Goal: Task Accomplishment & Management: Use online tool/utility

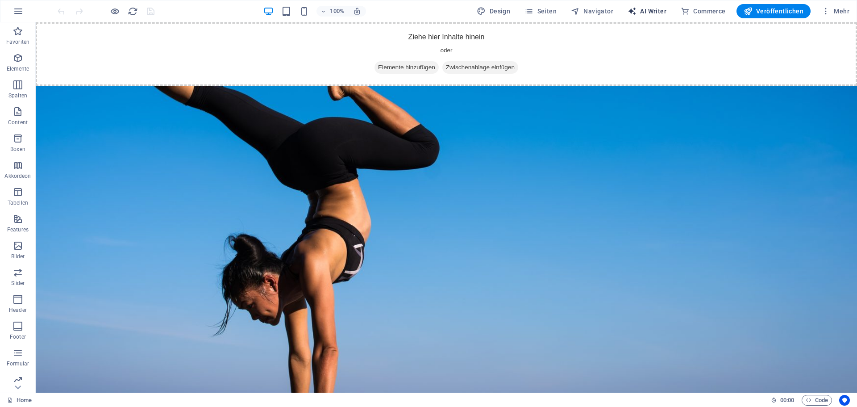
click at [648, 9] on span "AI Writer" at bounding box center [647, 11] width 39 height 9
select select "English"
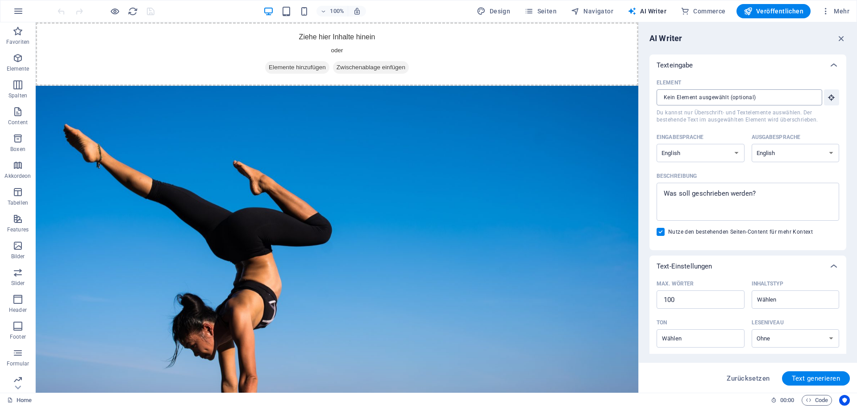
click at [712, 96] on input "Element ​ Du kannst nur Überschrift- und Textelemente auswählen. Der bestehende…" at bounding box center [736, 97] width 159 height 16
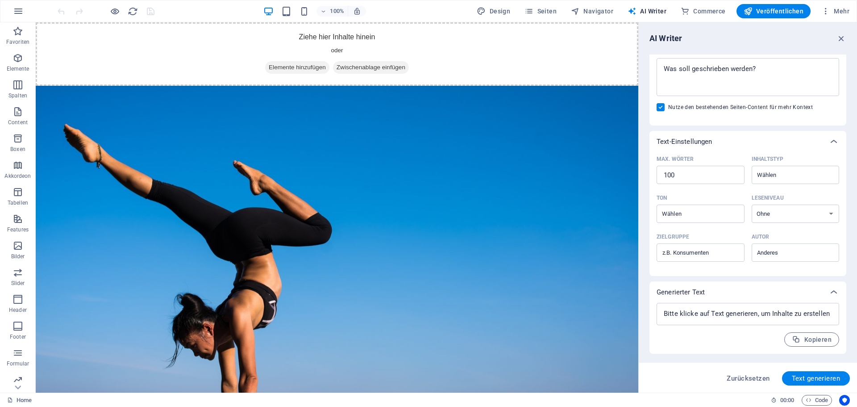
scroll to position [35, 0]
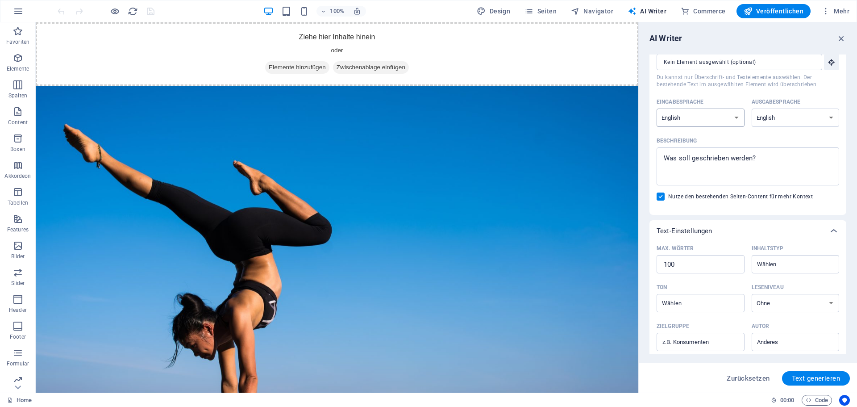
click at [708, 116] on select "Albanian Arabic Armenian Awadhi Azerbaijani Bashkir Basque Belarusian Bengali B…" at bounding box center [701, 117] width 88 height 18
click at [721, 93] on div "Element ​ Du kannst nur Überschrift- und Textelemente auswählen. Der bestehende…" at bounding box center [748, 124] width 183 height 167
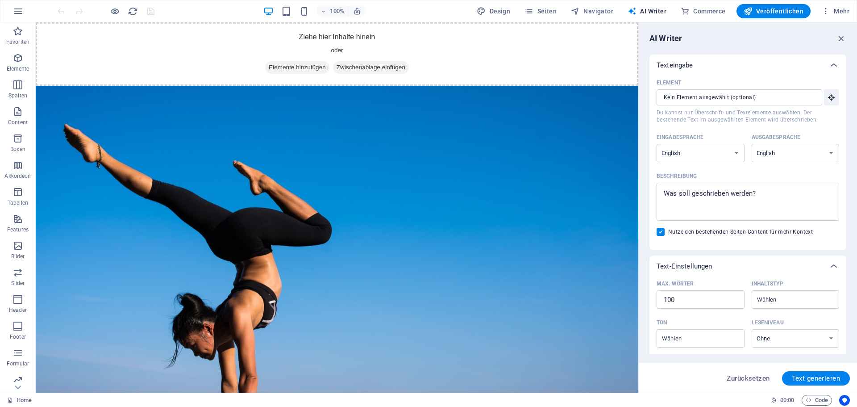
scroll to position [125, 0]
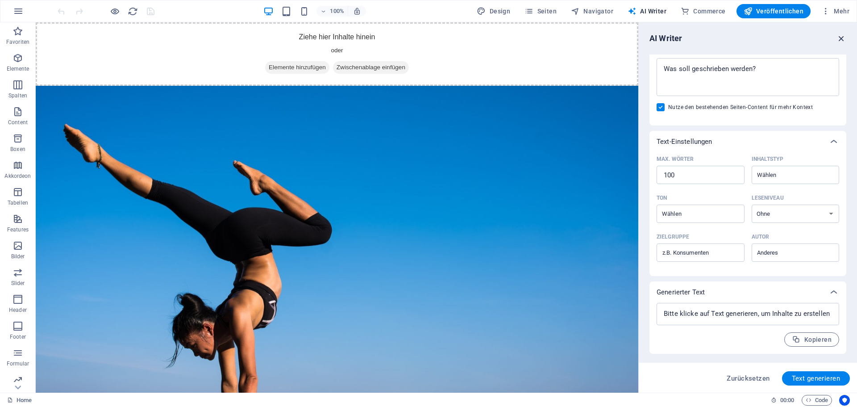
click at [840, 38] on icon "button" at bounding box center [841, 38] width 10 height 10
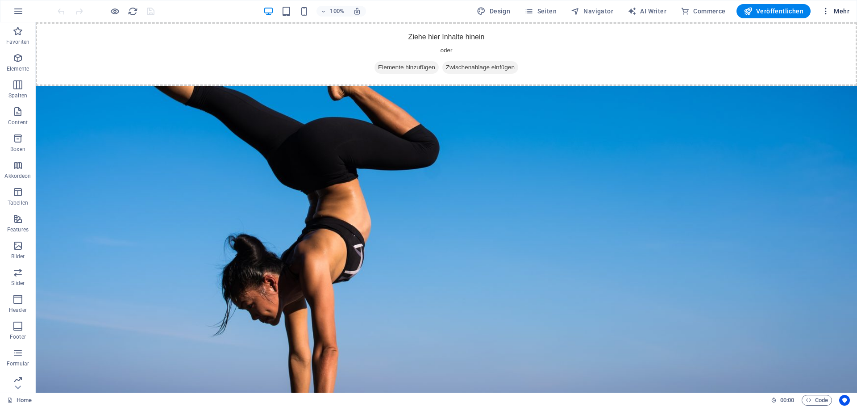
click at [828, 8] on icon "button" at bounding box center [825, 11] width 9 height 9
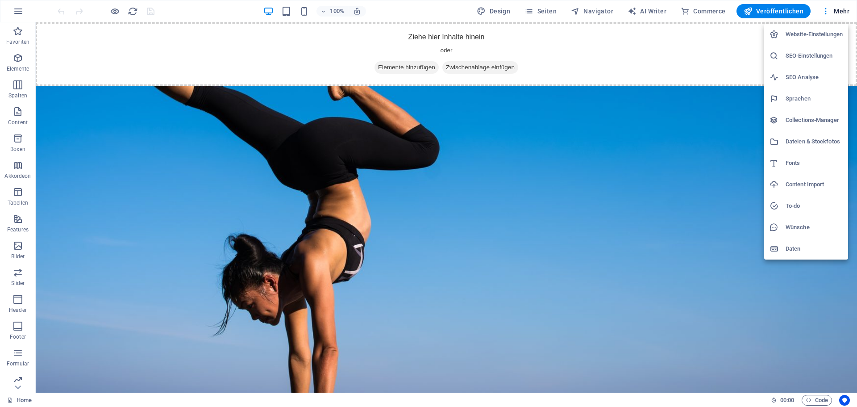
click at [805, 183] on h6 "Content Import" at bounding box center [814, 184] width 57 height 11
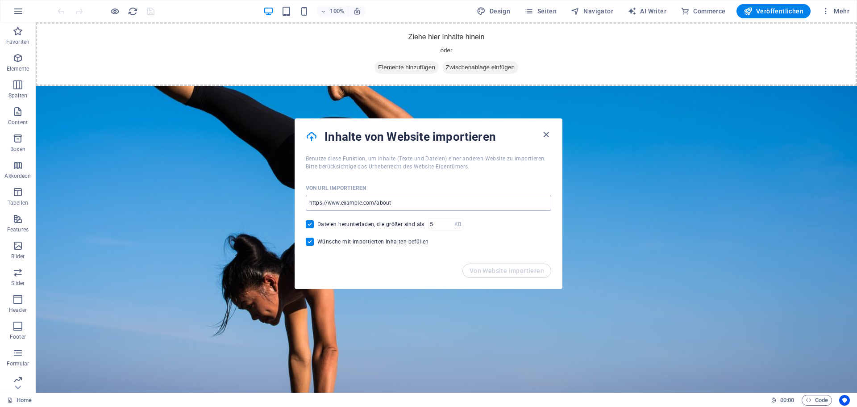
click at [373, 199] on input "url" at bounding box center [428, 203] width 245 height 16
drag, startPoint x: 461, startPoint y: 228, endPoint x: 158, endPoint y: 204, distance: 303.5
click at [345, 201] on input "url" at bounding box center [428, 203] width 245 height 16
drag, startPoint x: 458, startPoint y: 223, endPoint x: 273, endPoint y: 199, distance: 186.8
paste input "[URL][DOMAIN_NAME]"
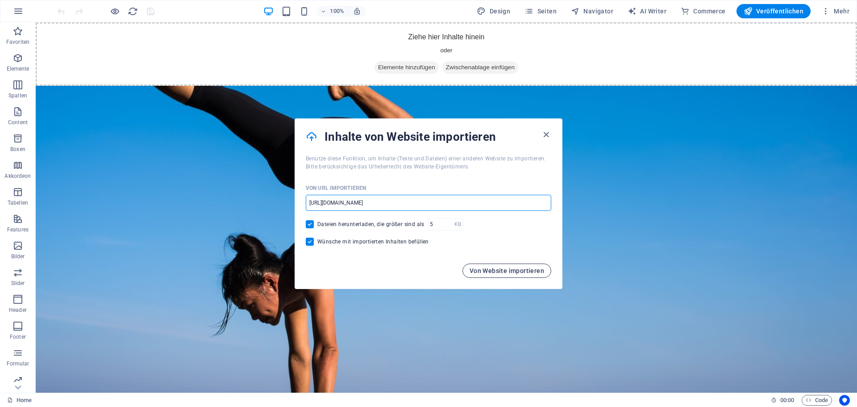
type input "[URL][DOMAIN_NAME]"
click at [513, 267] on span "Von Website importieren" at bounding box center [507, 270] width 75 height 7
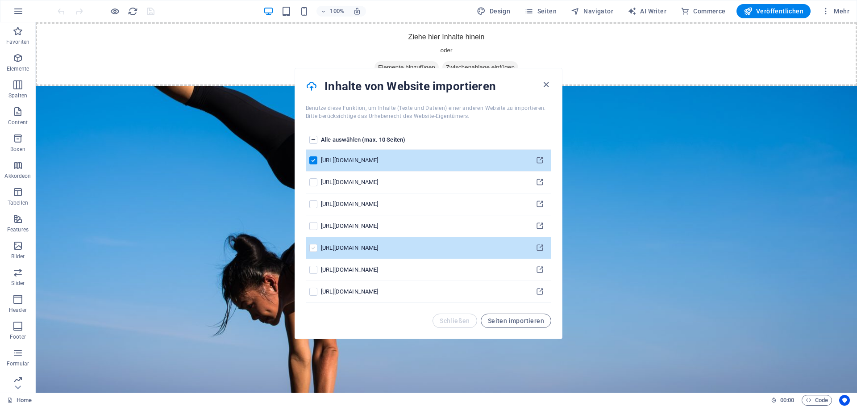
click at [316, 250] on label "pages list" at bounding box center [313, 248] width 8 height 8
click at [0, 0] on input "pages list" at bounding box center [0, 0] width 0 height 0
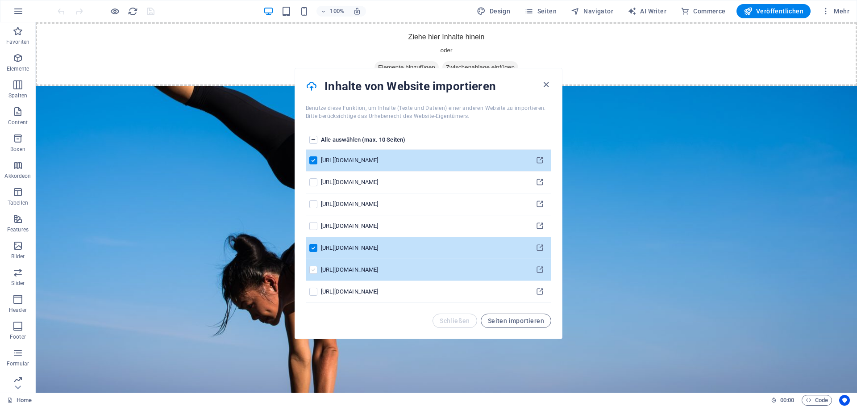
click at [316, 270] on label "pages list" at bounding box center [313, 270] width 8 height 8
click at [0, 0] on input "pages list" at bounding box center [0, 0] width 0 height 0
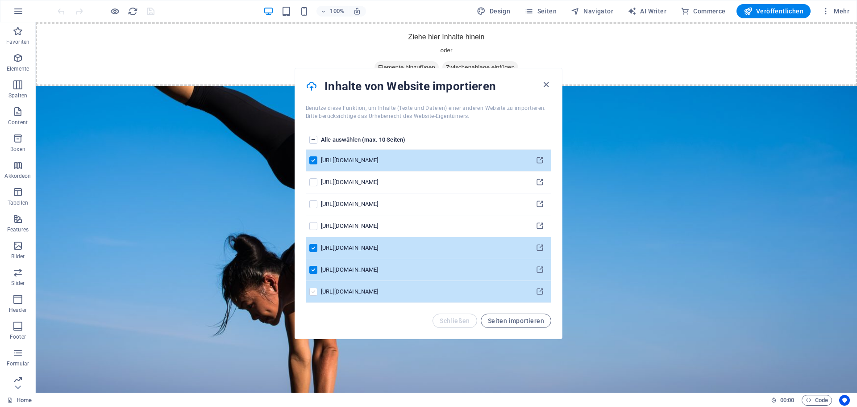
click at [314, 292] on label "pages list" at bounding box center [313, 291] width 8 height 8
click at [0, 0] on input "pages list" at bounding box center [0, 0] width 0 height 0
click at [311, 266] on label "pages list" at bounding box center [313, 270] width 8 height 8
click at [0, 0] on input "pages list" at bounding box center [0, 0] width 0 height 0
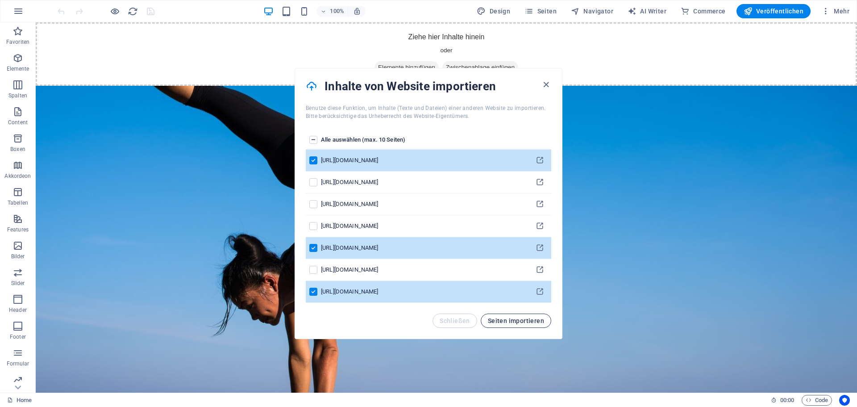
click at [538, 320] on span "Seiten importieren" at bounding box center [516, 320] width 56 height 7
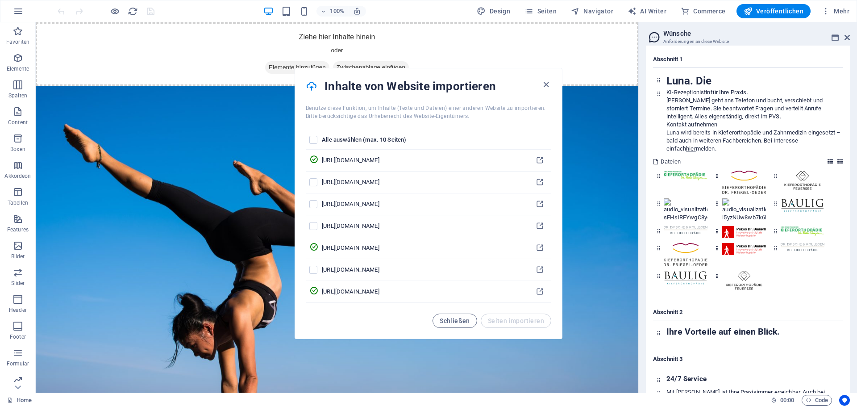
scroll to position [1893, 0]
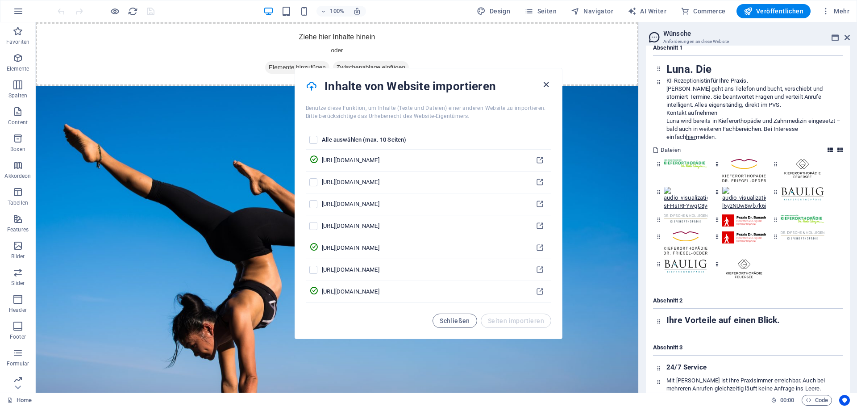
click at [545, 84] on icon "button" at bounding box center [546, 84] width 10 height 10
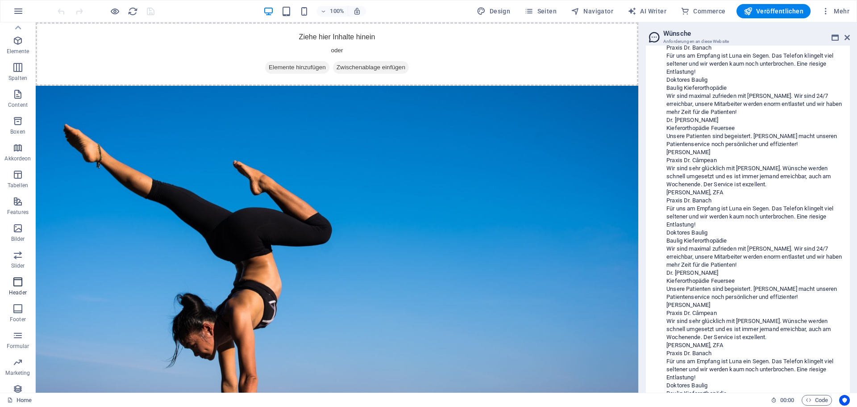
scroll to position [0, 0]
click at [21, 9] on icon "button" at bounding box center [18, 11] width 11 height 11
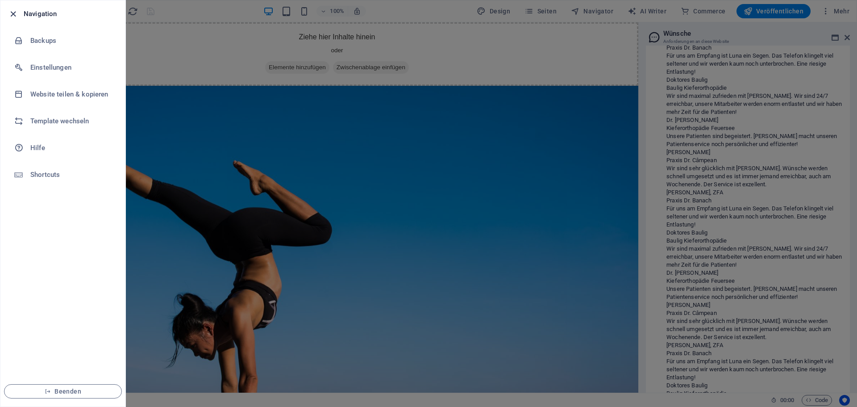
click at [15, 14] on icon "button" at bounding box center [13, 14] width 10 height 10
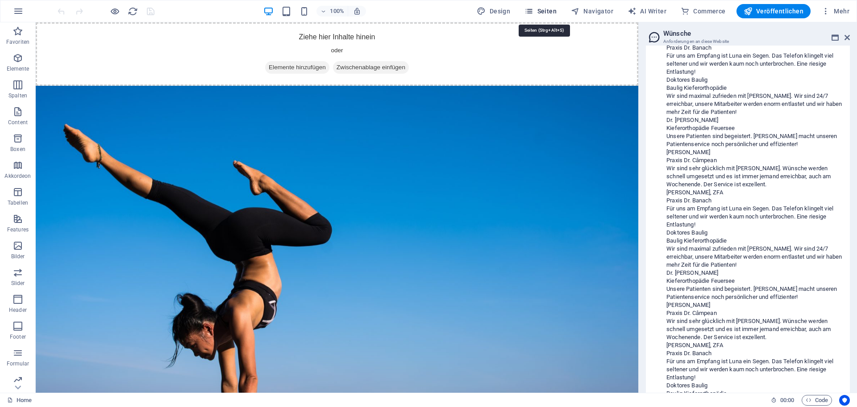
click at [556, 9] on span "Seiten" at bounding box center [540, 11] width 32 height 9
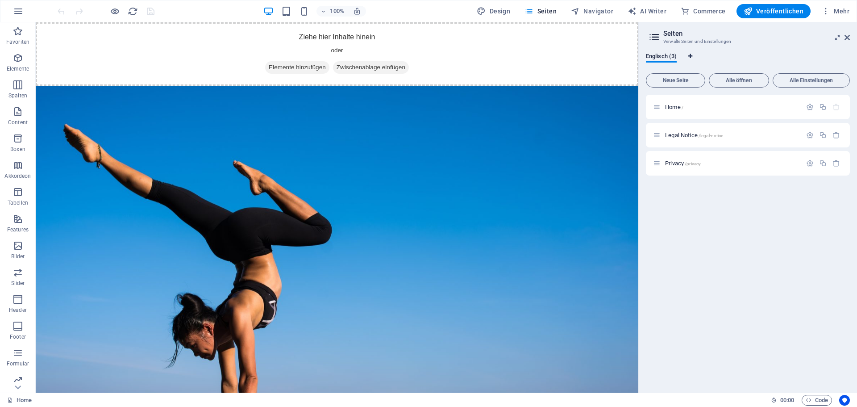
click at [690, 54] on icon "Sprachen-Tabs" at bounding box center [690, 56] width 4 height 5
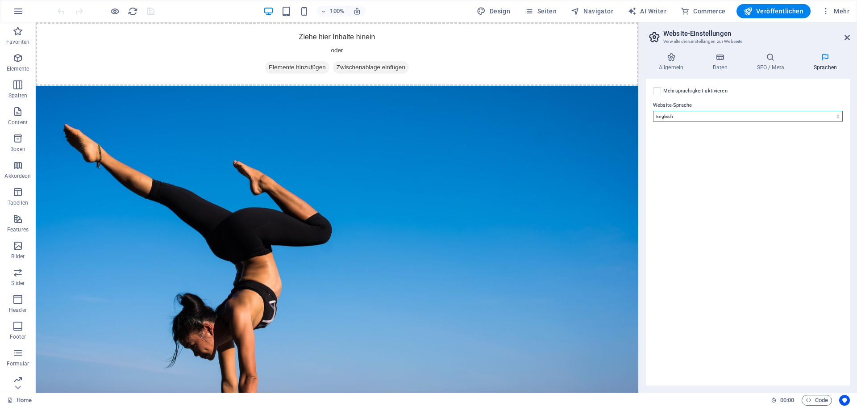
click at [697, 113] on select "Abchasisch Afar Afrikaans Akan Albanisch Amharisch Arabisch Aragonisch Armenisc…" at bounding box center [748, 116] width 190 height 11
select select "31"
click at [653, 111] on select "Abchasisch Afar Afrikaans Akan Albanisch Amharisch Arabisch Aragonisch Armenisc…" at bounding box center [748, 116] width 190 height 11
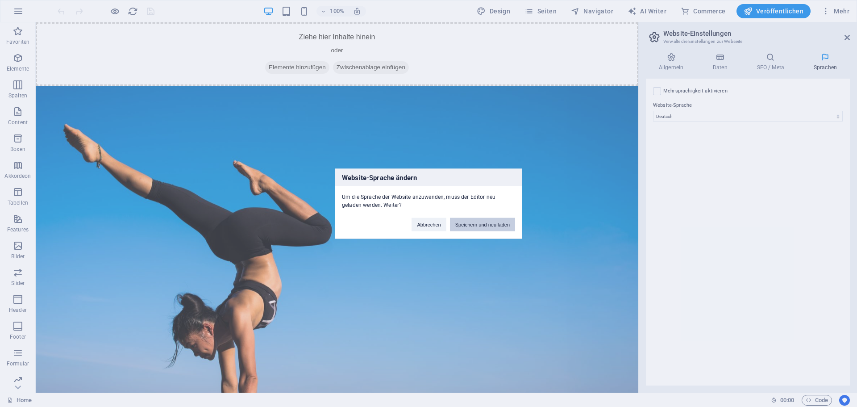
click at [482, 224] on button "Speichern und neu laden" at bounding box center [482, 223] width 65 height 13
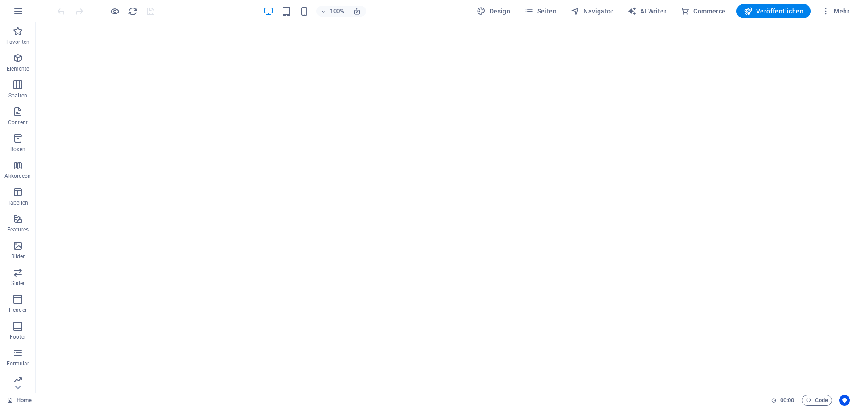
click at [545, 10] on span "Seiten" at bounding box center [540, 11] width 32 height 9
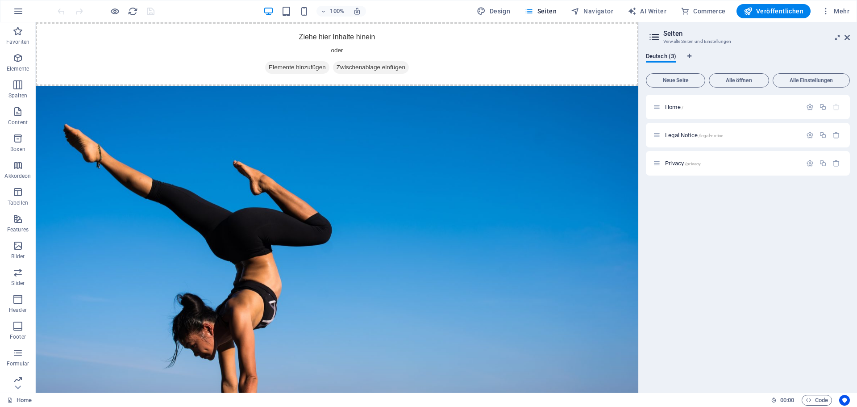
click at [653, 37] on icon at bounding box center [654, 37] width 13 height 12
click at [846, 35] on icon at bounding box center [846, 37] width 5 height 7
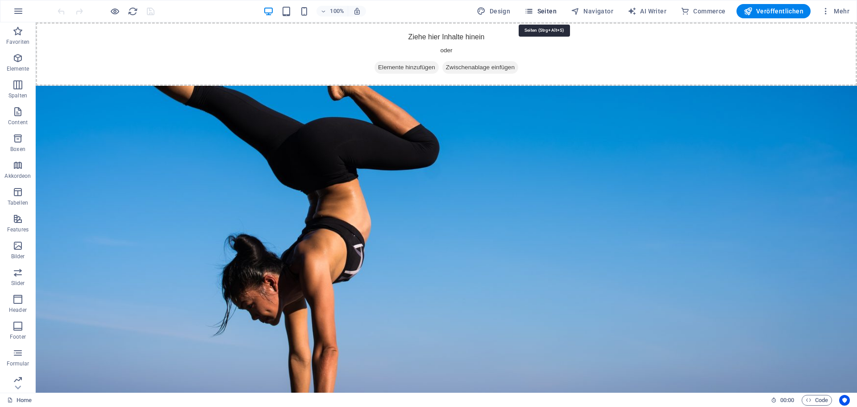
click at [552, 14] on span "Seiten" at bounding box center [540, 11] width 32 height 9
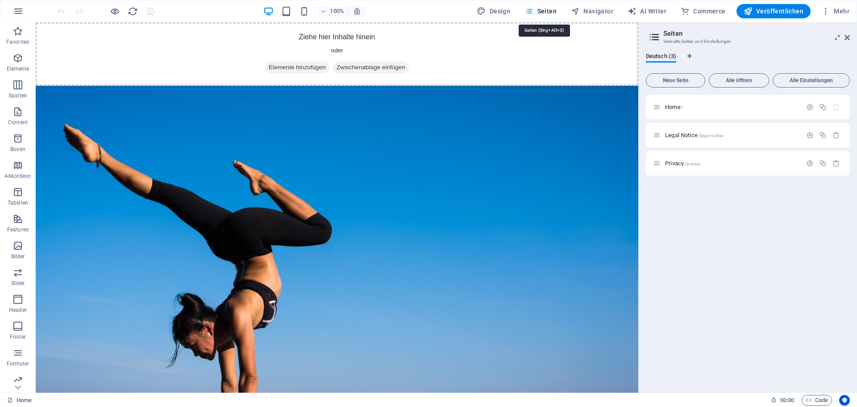
click at [552, 14] on span "Seiten" at bounding box center [540, 11] width 32 height 9
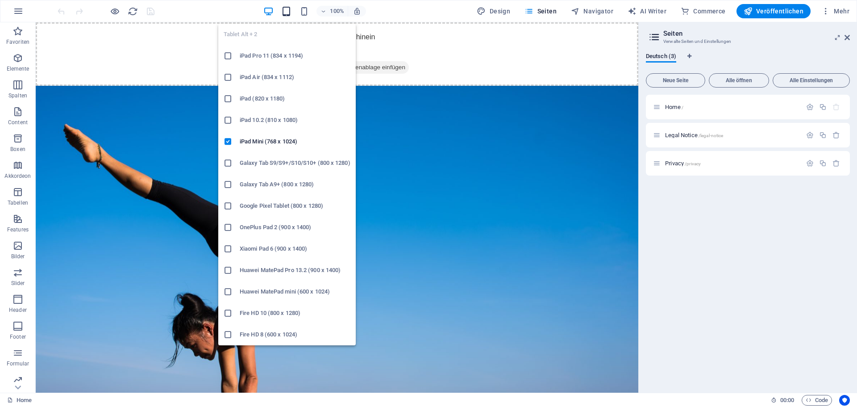
click at [291, 9] on icon "button" at bounding box center [286, 11] width 10 height 10
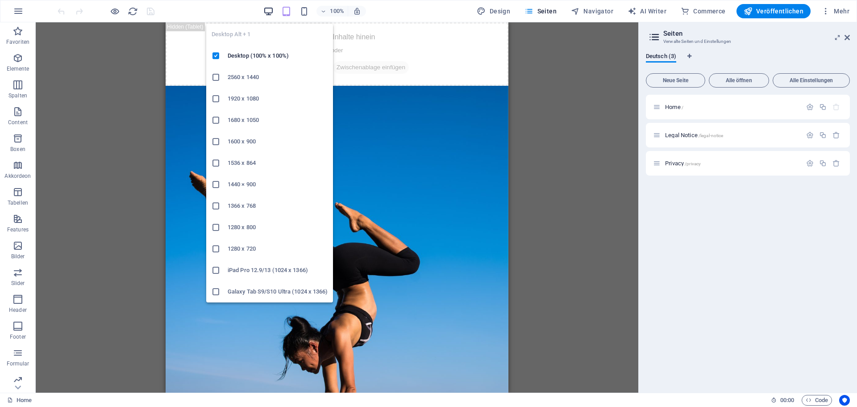
click at [274, 11] on span "button" at bounding box center [268, 11] width 11 height 10
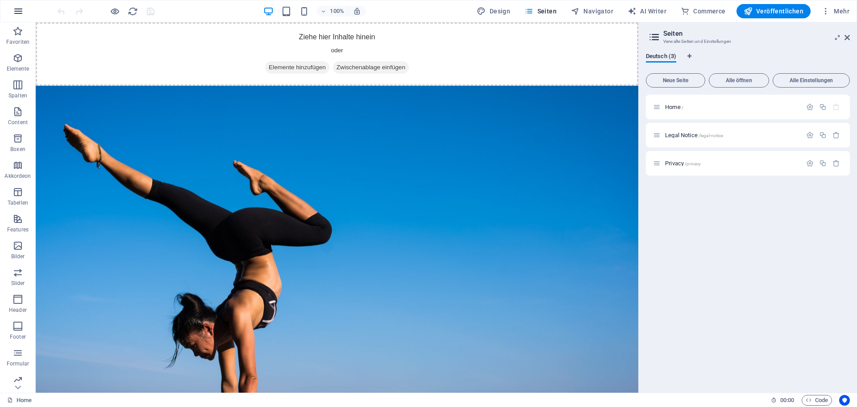
click at [15, 12] on icon "button" at bounding box center [18, 11] width 11 height 11
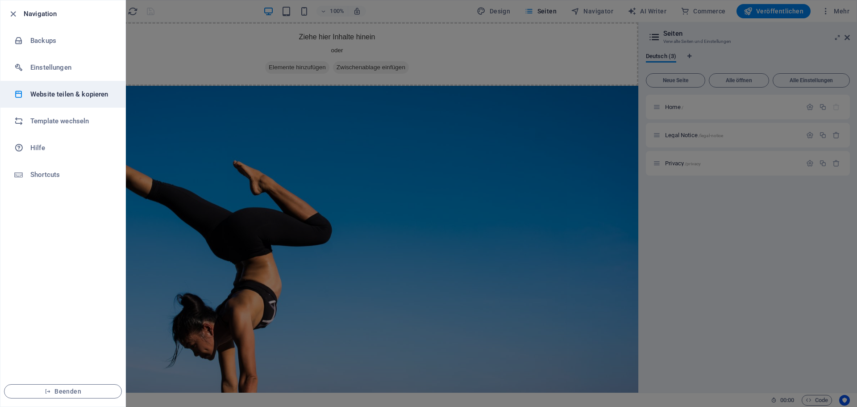
click at [67, 94] on h6 "Website teilen & kopieren" at bounding box center [71, 94] width 83 height 11
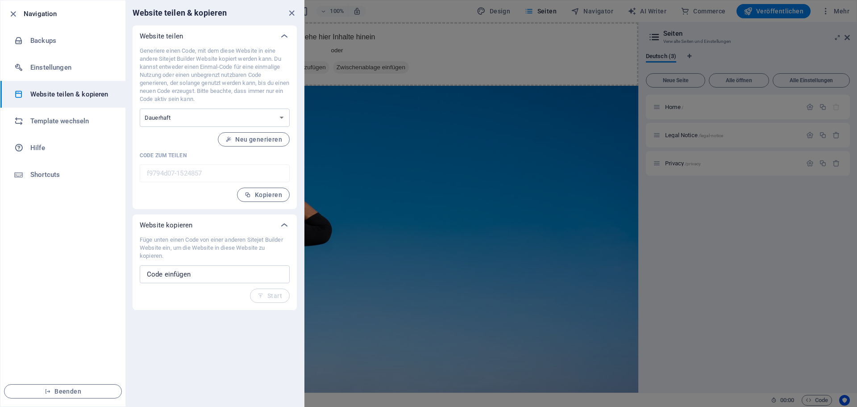
click at [67, 94] on h6 "Website teilen & kopieren" at bounding box center [71, 94] width 83 height 11
click at [71, 36] on h6 "Backups" at bounding box center [71, 40] width 83 height 11
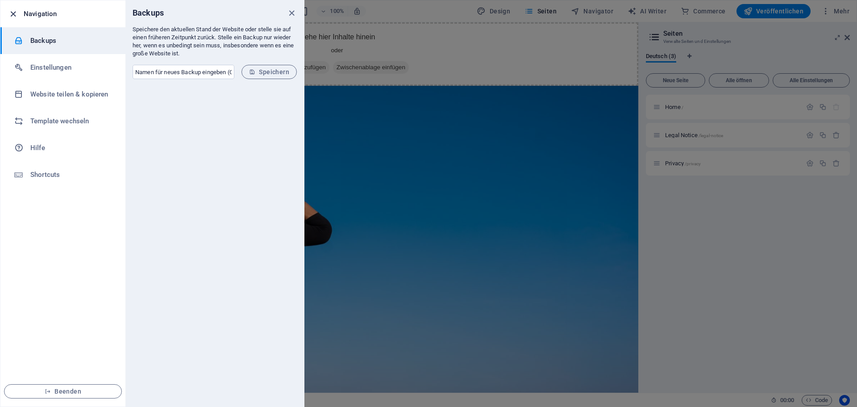
click at [14, 13] on icon "button" at bounding box center [13, 14] width 10 height 10
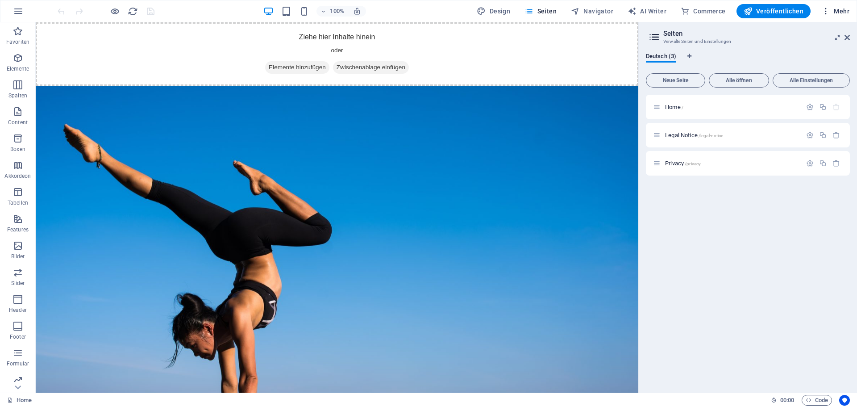
click at [842, 10] on span "Mehr" at bounding box center [835, 11] width 28 height 9
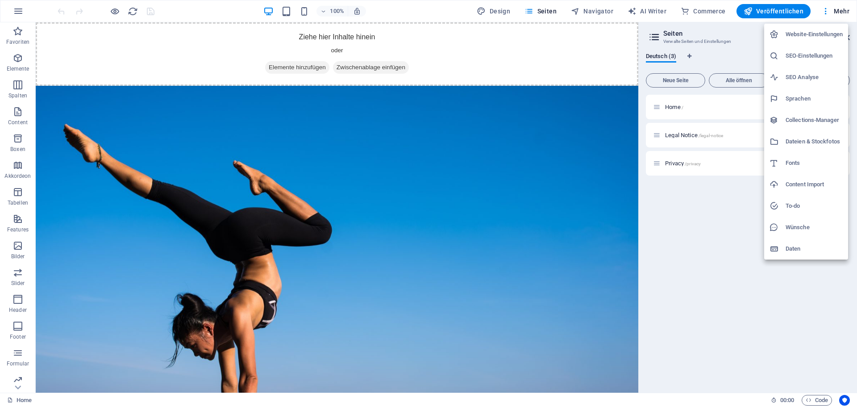
click at [819, 183] on h6 "Content Import" at bounding box center [814, 184] width 57 height 11
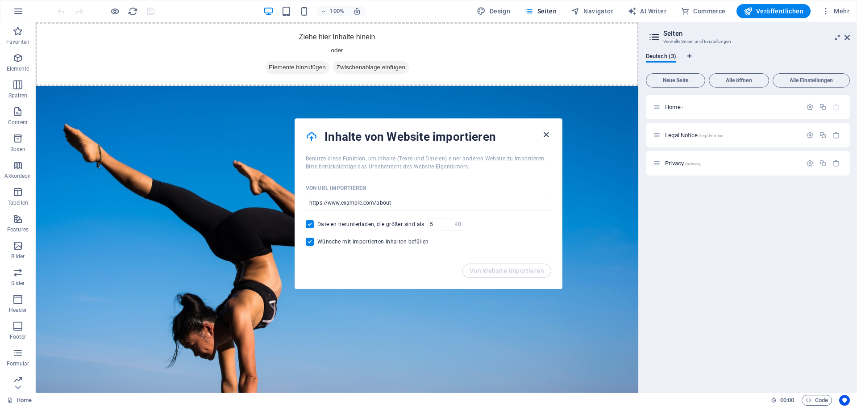
click at [548, 137] on icon "button" at bounding box center [546, 134] width 10 height 10
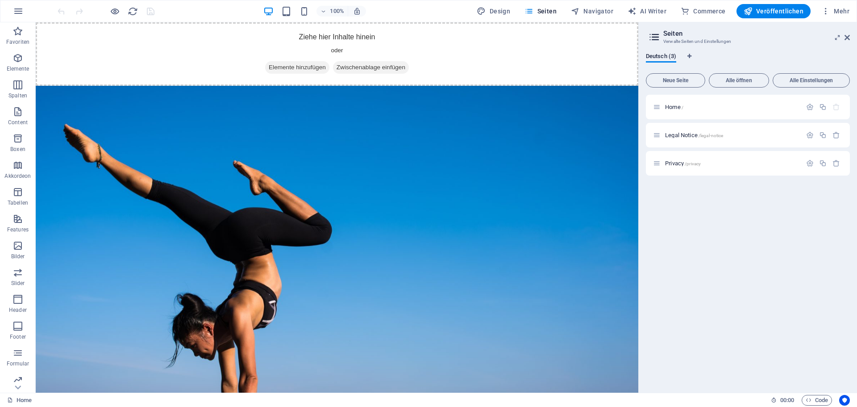
click at [649, 35] on icon at bounding box center [654, 37] width 13 height 12
click at [655, 35] on icon at bounding box center [654, 37] width 13 height 12
click at [841, 10] on span "Mehr" at bounding box center [835, 11] width 28 height 9
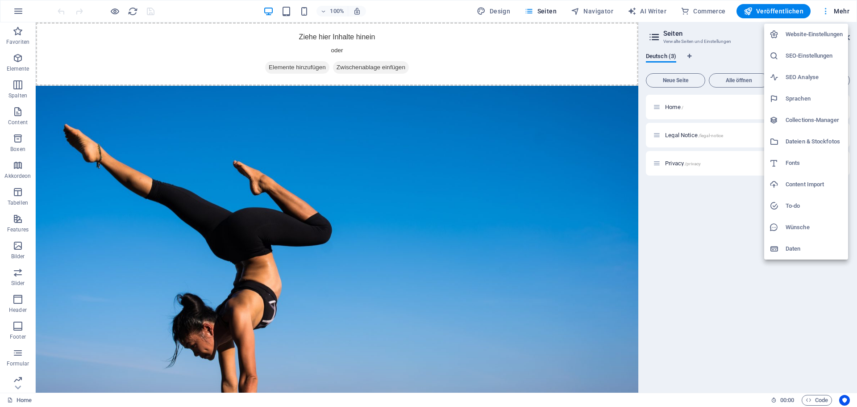
click at [841, 10] on div at bounding box center [428, 203] width 857 height 407
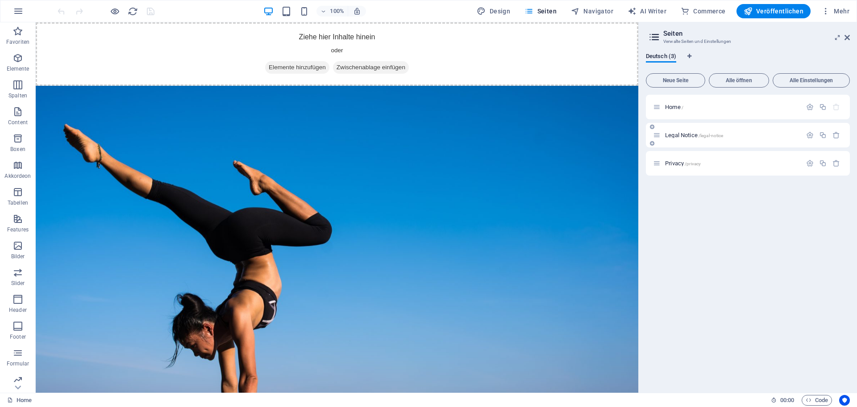
click at [738, 141] on div "Legal Notice /legal-notice" at bounding box center [748, 135] width 204 height 25
drag, startPoint x: 757, startPoint y: 132, endPoint x: 765, endPoint y: 134, distance: 8.8
click at [765, 134] on p "Legal Notice /legal-notice" at bounding box center [732, 135] width 134 height 6
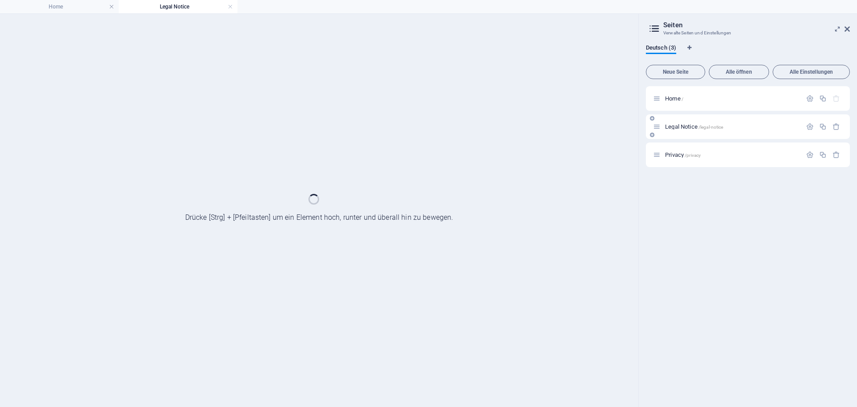
click at [765, 134] on div "Home / Legal Notice /legal-notice Privacy /privacy" at bounding box center [748, 126] width 204 height 81
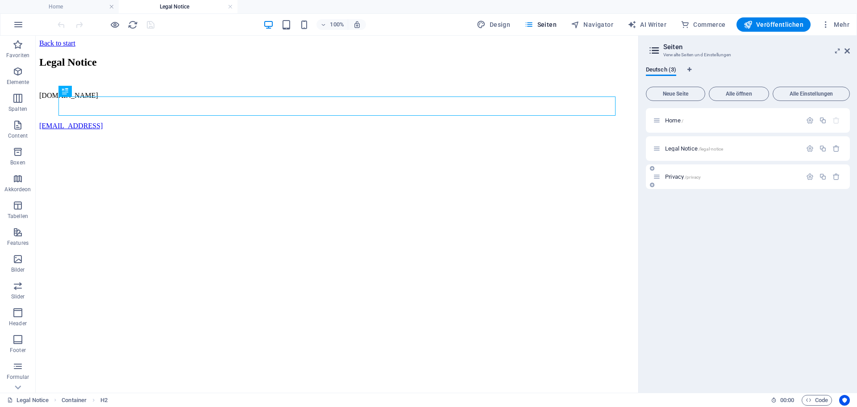
click at [742, 179] on p "Privacy /privacy" at bounding box center [732, 177] width 134 height 6
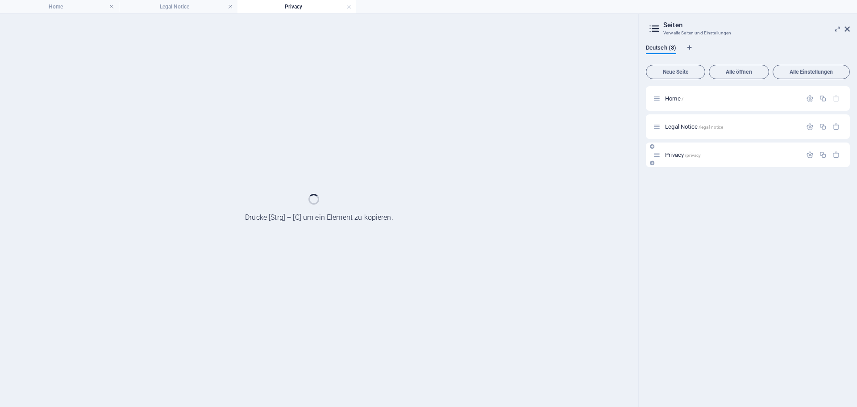
click at [742, 179] on div "Home / Legal Notice /legal-notice Privacy /privacy" at bounding box center [748, 242] width 204 height 313
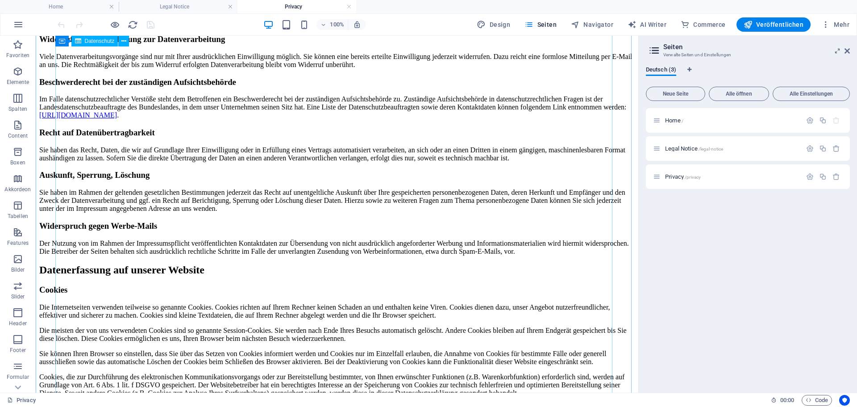
scroll to position [357, 0]
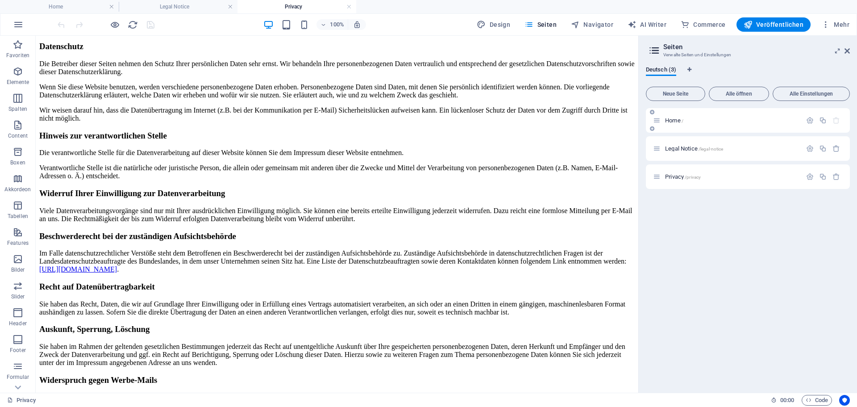
click at [694, 120] on p "Home /" at bounding box center [732, 120] width 134 height 6
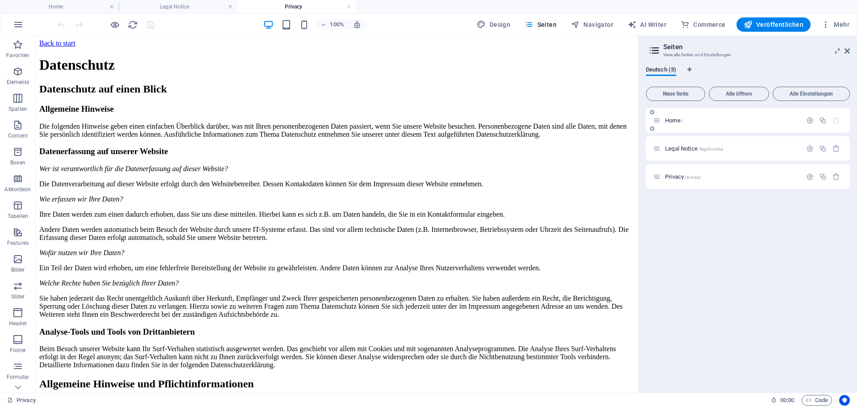
click at [694, 120] on p "Home /" at bounding box center [732, 120] width 134 height 6
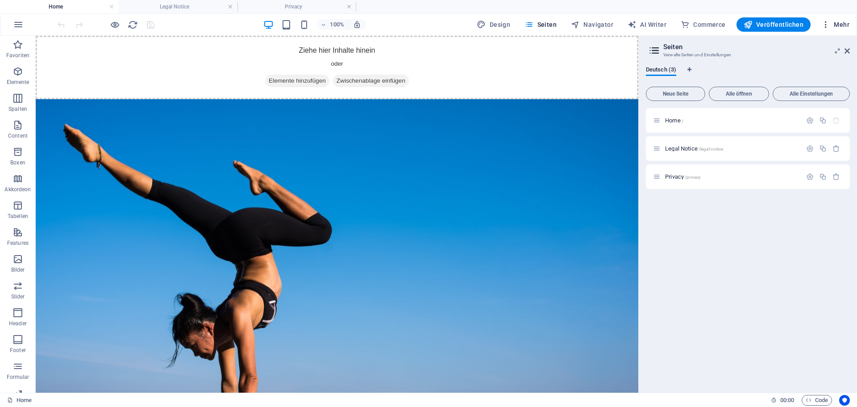
click at [835, 22] on span "Mehr" at bounding box center [835, 24] width 28 height 9
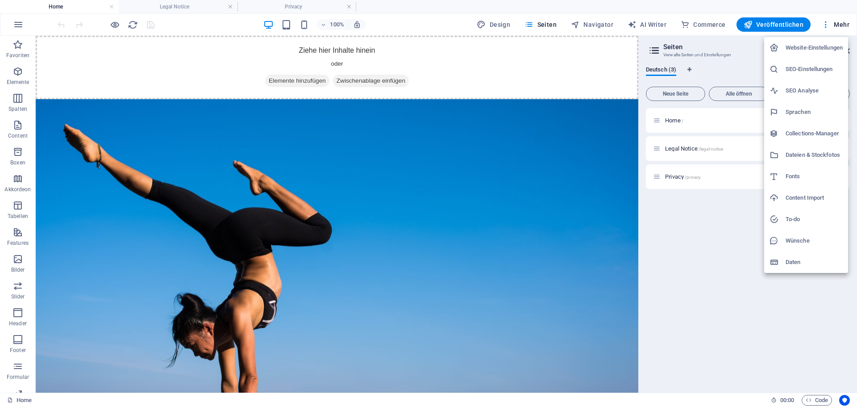
click at [794, 194] on h6 "Content Import" at bounding box center [814, 197] width 57 height 11
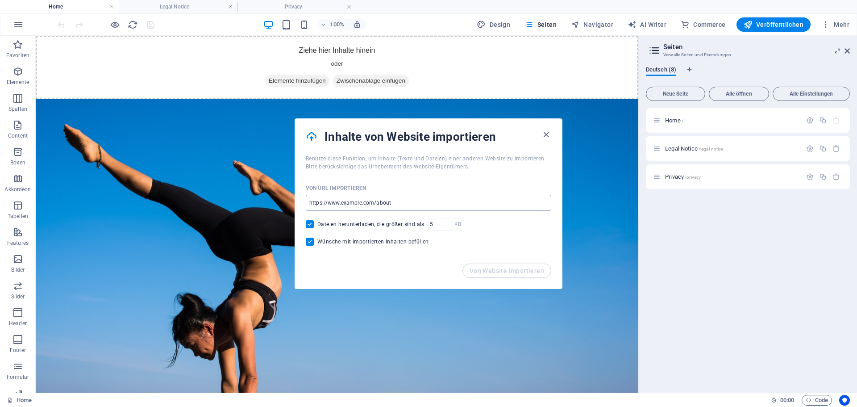
click at [416, 208] on input "url" at bounding box center [428, 203] width 245 height 16
type input "[URL][DOMAIN_NAME]"
click at [526, 271] on span "Von Website importieren" at bounding box center [507, 270] width 75 height 7
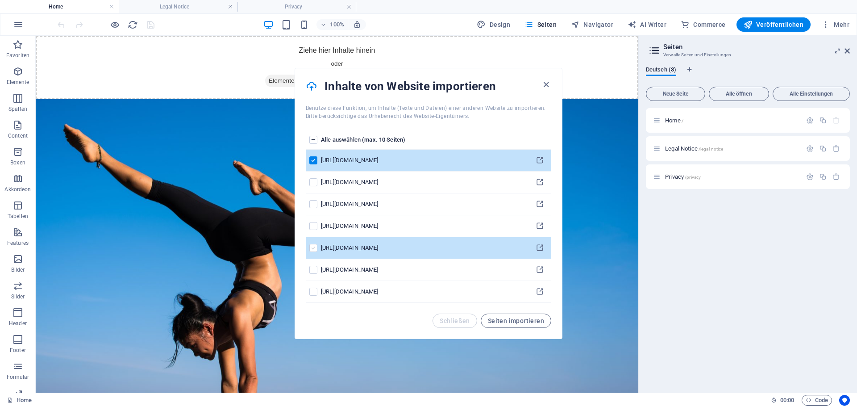
click at [313, 247] on label "pages list" at bounding box center [313, 248] width 8 height 8
click at [0, 0] on input "pages list" at bounding box center [0, 0] width 0 height 0
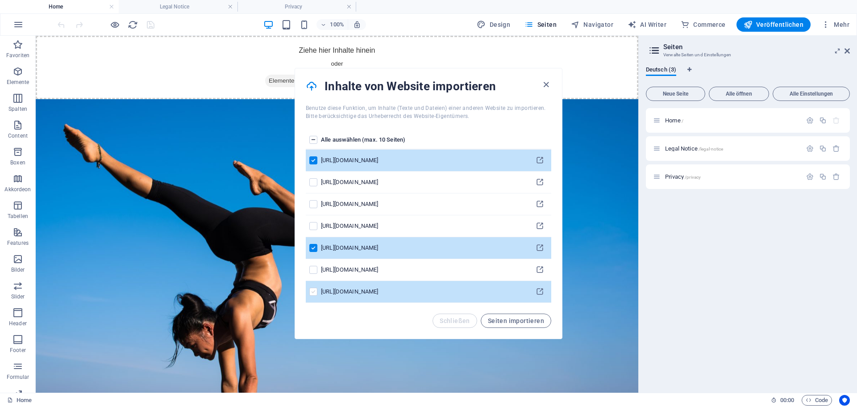
click at [312, 293] on label "pages list" at bounding box center [313, 291] width 8 height 8
click at [0, 0] on input "pages list" at bounding box center [0, 0] width 0 height 0
click at [529, 319] on span "Seiten importieren" at bounding box center [516, 320] width 56 height 7
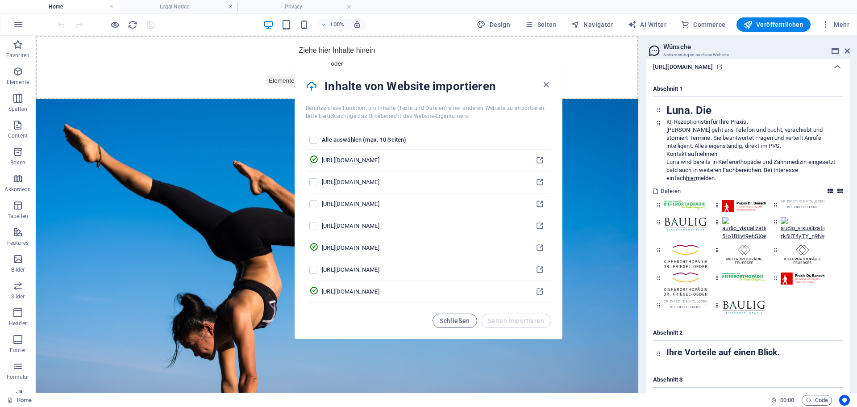
scroll to position [1318, 0]
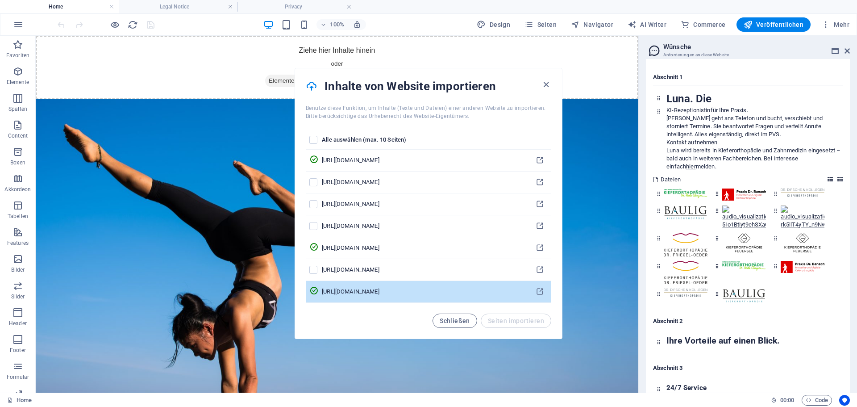
click at [411, 291] on div "[URL][DOMAIN_NAME]" at bounding box center [423, 291] width 203 height 8
click at [542, 292] on icon "pages list" at bounding box center [540, 291] width 8 height 8
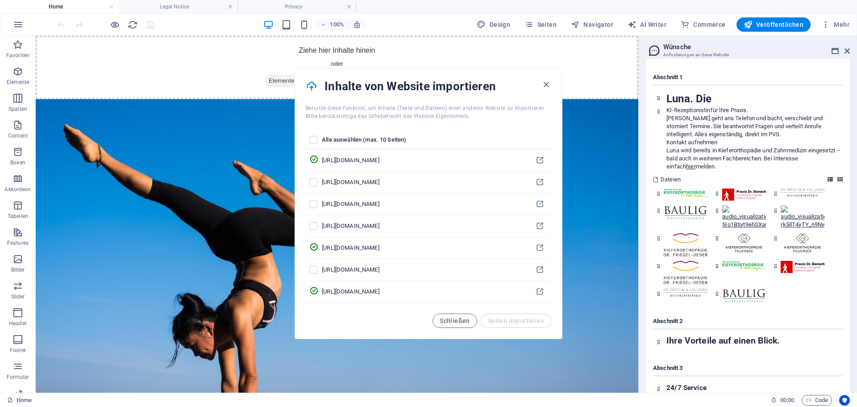
click at [652, 51] on icon at bounding box center [654, 50] width 13 height 12
click at [699, 46] on h2 "Wünsche" at bounding box center [756, 47] width 187 height 8
click at [710, 53] on h3 "Anforderungen an diese Website" at bounding box center [747, 55] width 169 height 8
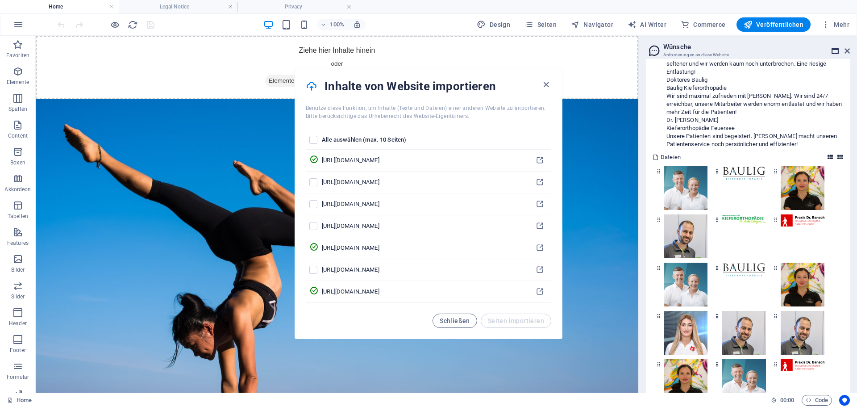
scroll to position [2345, 0]
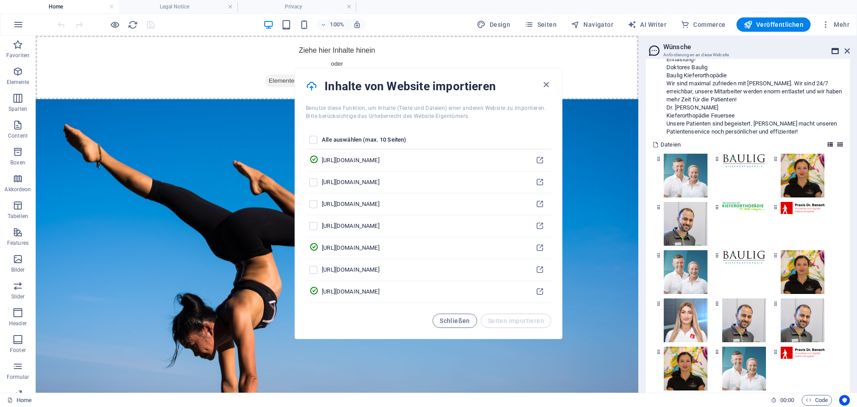
click at [833, 48] on icon at bounding box center [835, 50] width 7 height 7
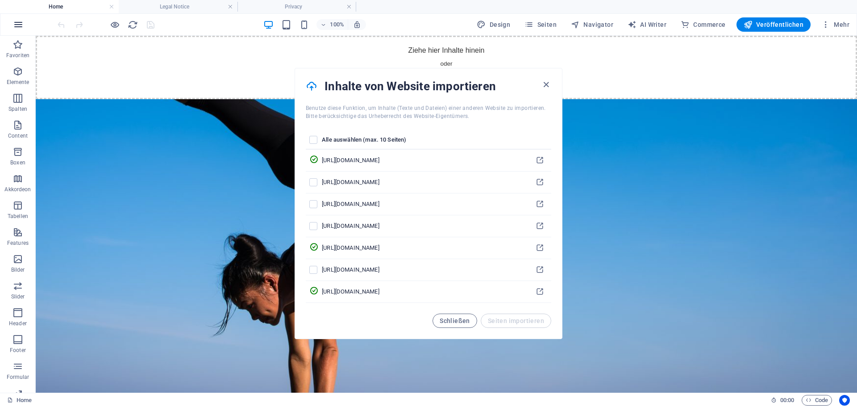
click at [18, 26] on icon "button" at bounding box center [18, 24] width 11 height 11
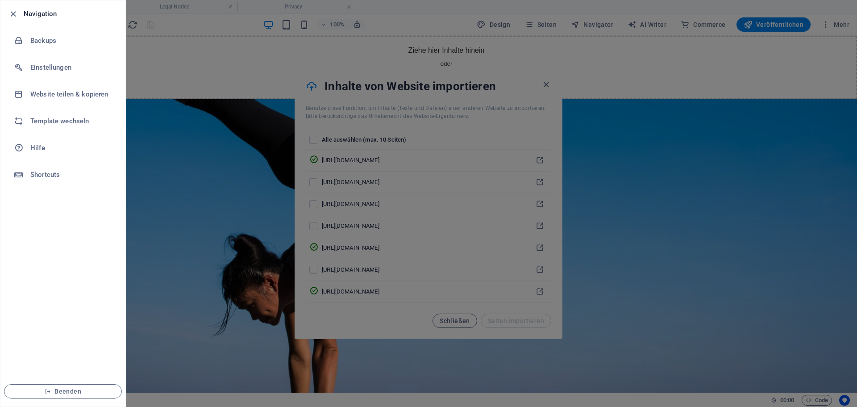
click at [18, 26] on li "Navigation" at bounding box center [62, 13] width 125 height 27
click at [11, 12] on icon "button" at bounding box center [13, 14] width 10 height 10
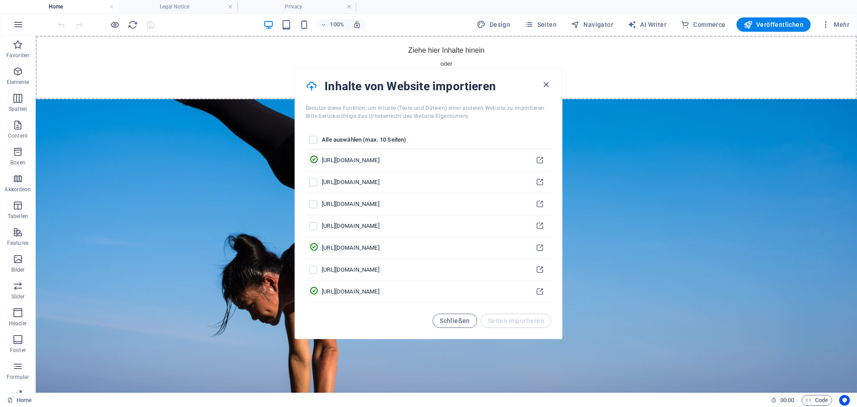
click at [55, 8] on h4 "Home" at bounding box center [59, 7] width 119 height 10
click at [547, 83] on icon "button" at bounding box center [546, 84] width 10 height 10
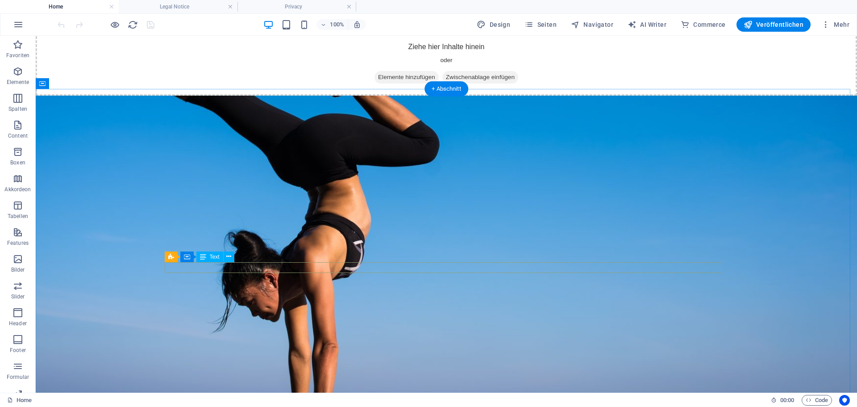
scroll to position [0, 0]
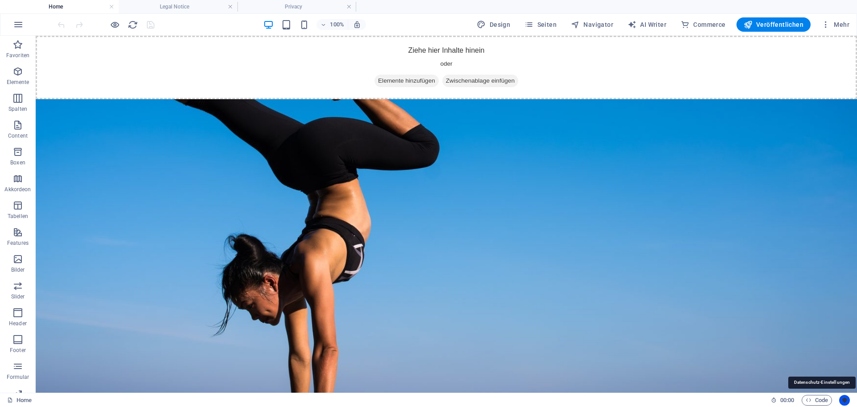
click at [842, 398] on icon "Usercentrics" at bounding box center [844, 400] width 6 height 6
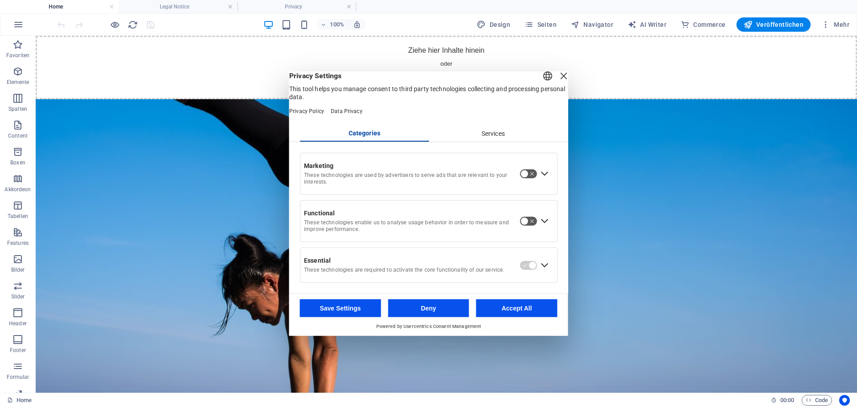
click at [509, 314] on button "Accept All" at bounding box center [516, 308] width 81 height 18
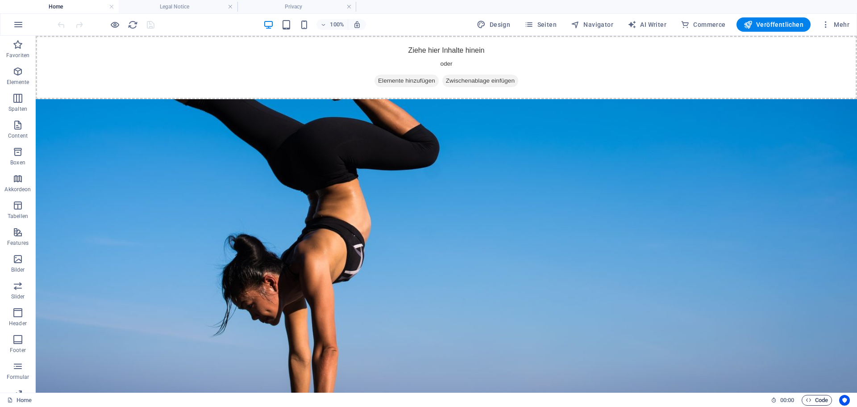
click at [810, 401] on icon "button" at bounding box center [809, 400] width 6 height 6
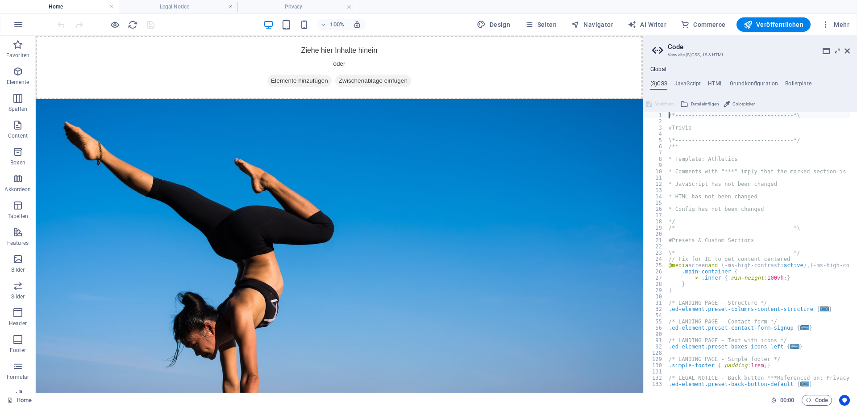
scroll to position [1, 0]
drag, startPoint x: 845, startPoint y: 49, endPoint x: 808, endPoint y: 4, distance: 58.6
click at [845, 49] on icon at bounding box center [846, 50] width 5 height 7
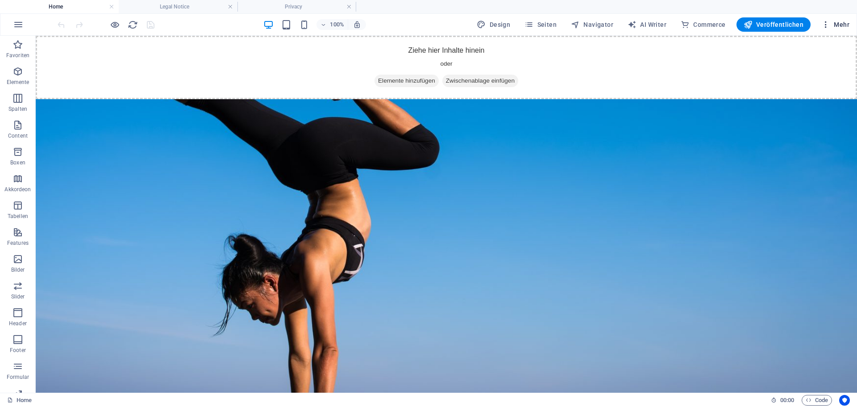
click at [840, 22] on span "Mehr" at bounding box center [835, 24] width 28 height 9
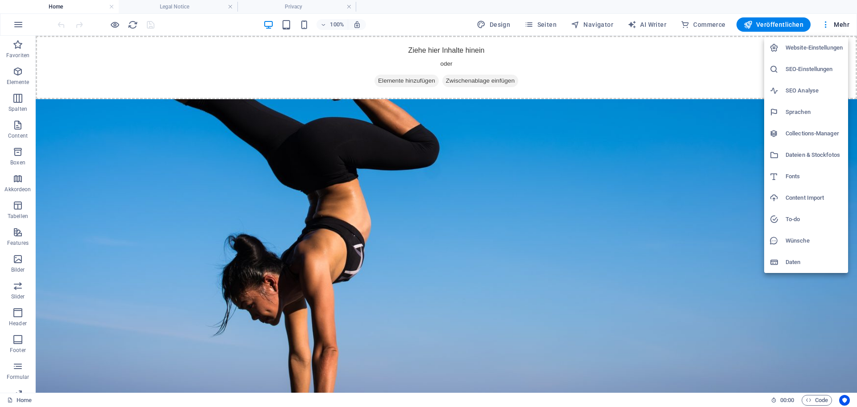
click at [805, 237] on h6 "Wünsche" at bounding box center [814, 240] width 57 height 11
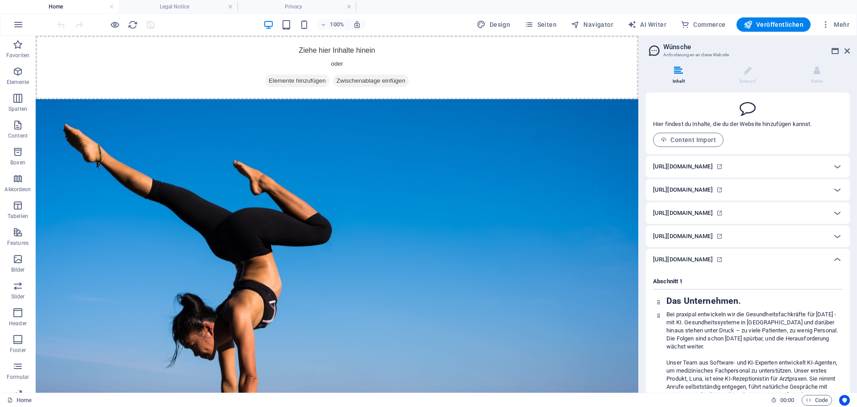
scroll to position [223, 0]
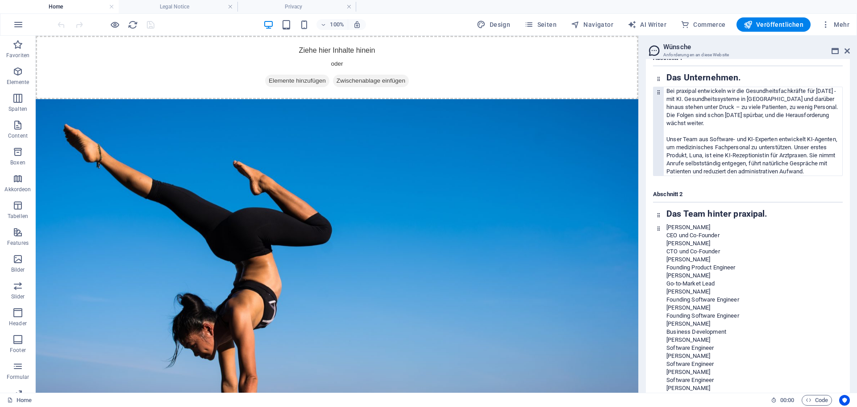
click at [728, 120] on p "Bei praxipal entwickeln wir die Gesundheitsfachkräfte für [DATE] - mit KI. Gesu…" at bounding box center [754, 107] width 176 height 40
click at [702, 104] on p "Bei praxipal entwickeln wir die Gesundheitsfachkräfte für [DATE] - mit KI. Gesu…" at bounding box center [754, 107] width 176 height 40
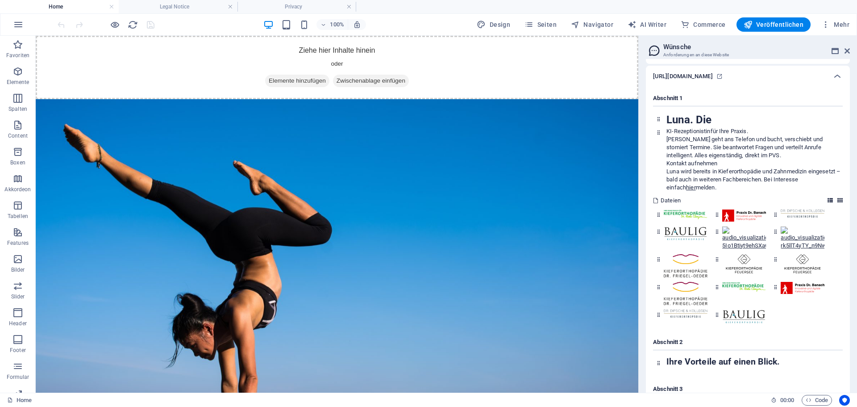
scroll to position [1205, 0]
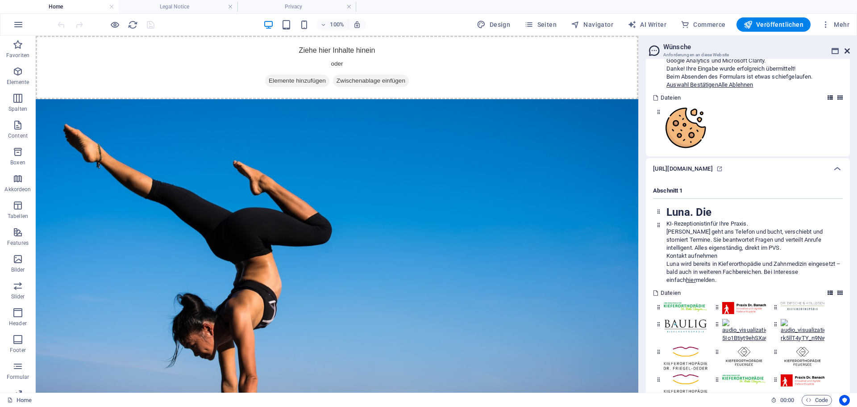
click at [846, 52] on icon at bounding box center [846, 50] width 5 height 7
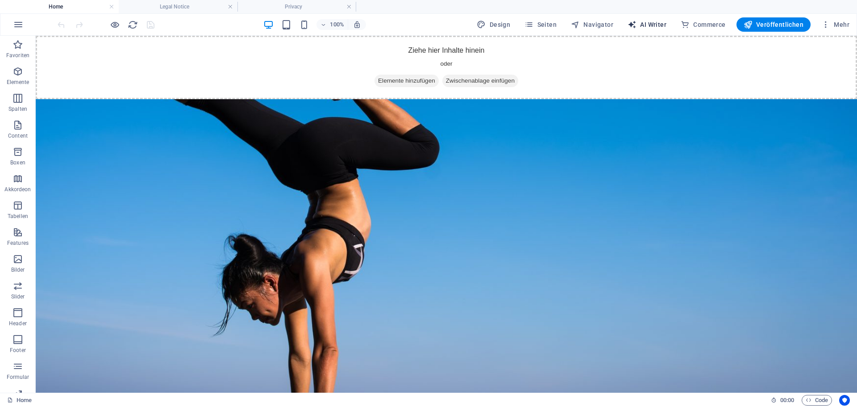
click at [656, 23] on span "AI Writer" at bounding box center [647, 24] width 39 height 9
select select "English"
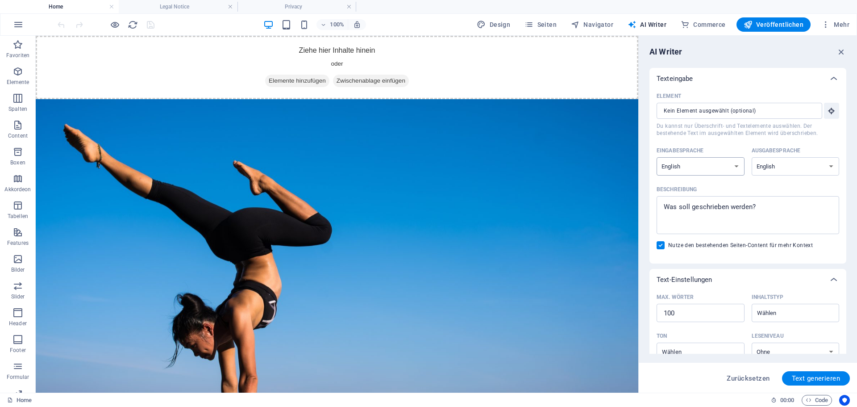
click at [707, 171] on select "Albanian Arabic Armenian Awadhi Azerbaijani Bashkir Basque Belarusian Bengali B…" at bounding box center [701, 166] width 88 height 18
select select "German"
click at [657, 157] on select "Albanian Arabic Armenian Awadhi Azerbaijani Bashkir Basque Belarusian Bengali B…" at bounding box center [701, 166] width 88 height 18
click at [794, 169] on select "Albanian Arabic Armenian Awadhi Azerbaijani Bashkir Basque Belarusian Bengali B…" at bounding box center [796, 166] width 88 height 18
select select "German"
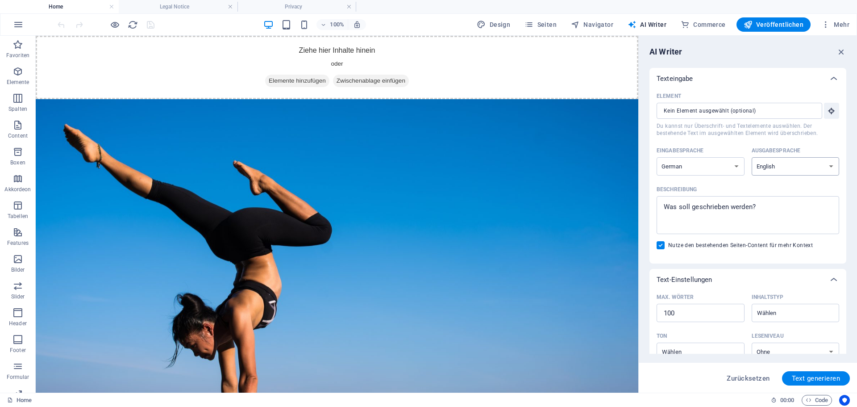
click at [752, 157] on select "Albanian Arabic Armenian Awadhi Azerbaijani Bashkir Basque Belarusian Bengali B…" at bounding box center [796, 166] width 88 height 18
click at [721, 207] on textarea "Beschreibung x ​" at bounding box center [748, 214] width 174 height 29
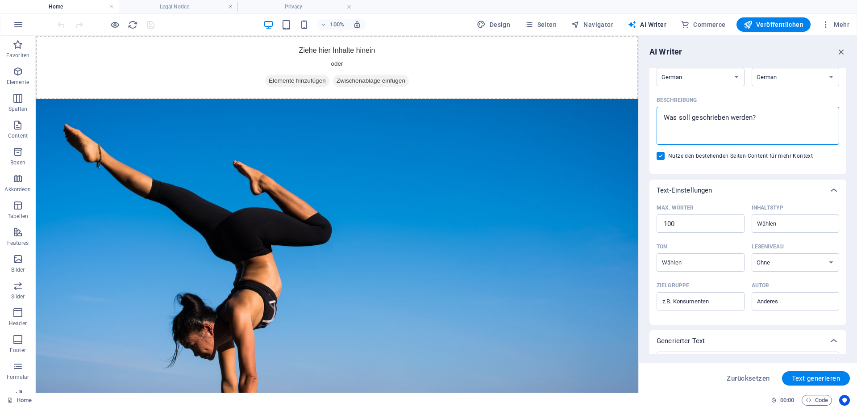
scroll to position [134, 0]
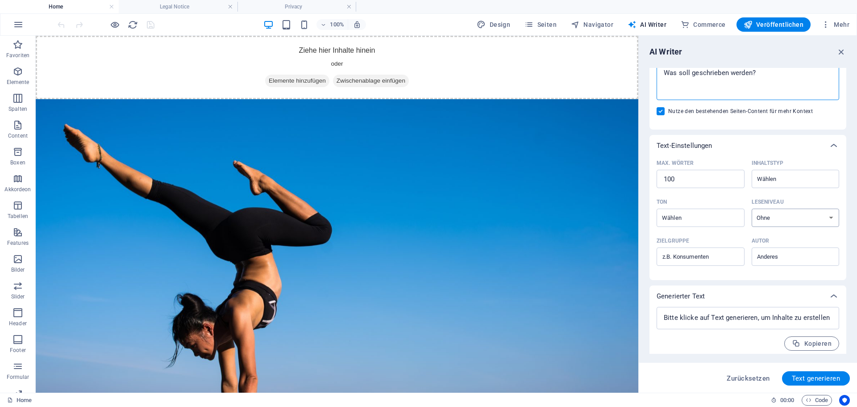
click at [773, 216] on select "Ohne Akademisch Erwachsen Jugendliche Kinder" at bounding box center [796, 217] width 88 height 18
click at [688, 210] on div "​" at bounding box center [701, 217] width 88 height 18
click at [688, 211] on input "Ton ​" at bounding box center [693, 217] width 68 height 13
click at [686, 215] on input "Ton ​" at bounding box center [693, 217] width 68 height 13
click at [703, 219] on input "Ton ​" at bounding box center [693, 217] width 68 height 13
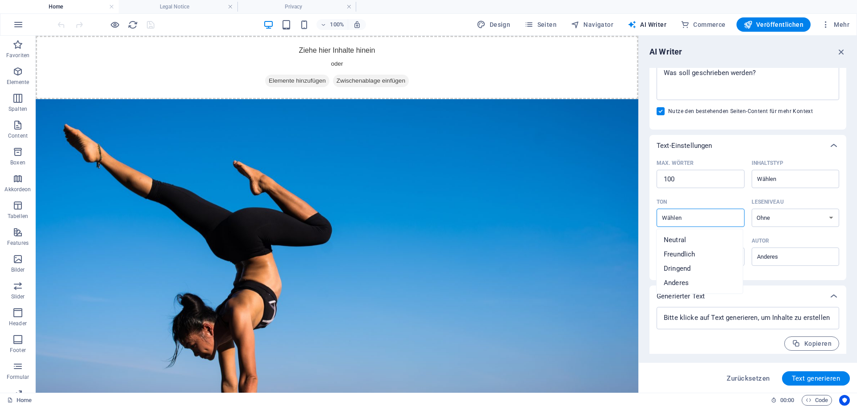
click at [703, 219] on input "Ton ​" at bounding box center [693, 217] width 68 height 13
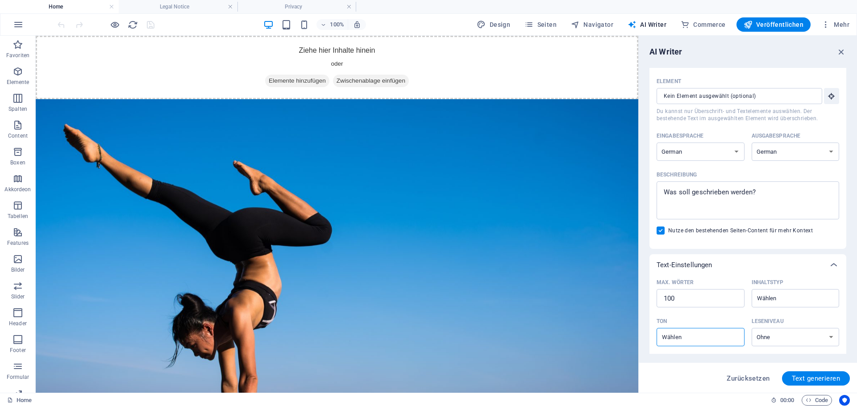
scroll to position [0, 0]
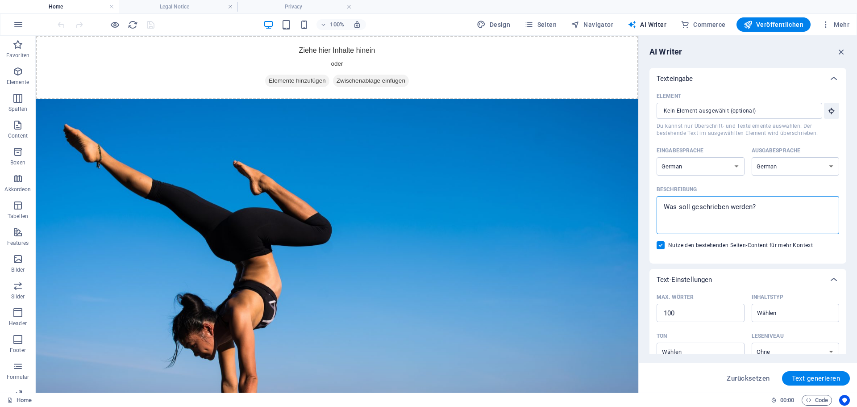
click at [709, 206] on textarea "Beschreibung x ​" at bounding box center [748, 214] width 174 height 29
drag, startPoint x: 786, startPoint y: 207, endPoint x: 658, endPoint y: 207, distance: 128.1
click at [658, 207] on div "x ​" at bounding box center [748, 215] width 183 height 38
click at [661, 207] on textarea "Beschreibung x ​" at bounding box center [748, 214] width 174 height 29
type textarea "x"
